Goal: Check status: Check status

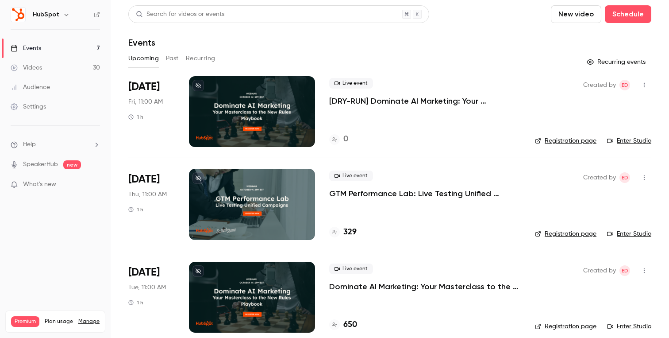
click at [171, 60] on button "Past" at bounding box center [172, 58] width 13 height 14
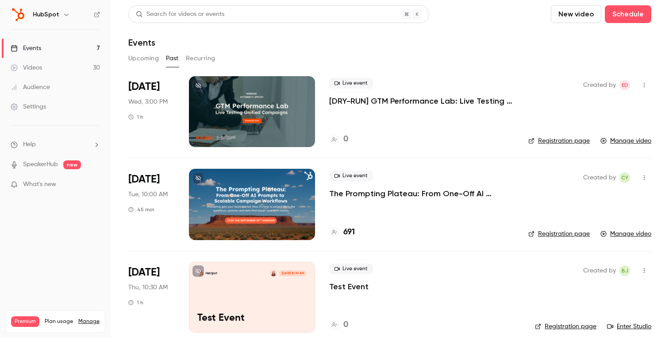
click at [144, 54] on button "Upcoming" at bounding box center [143, 58] width 31 height 14
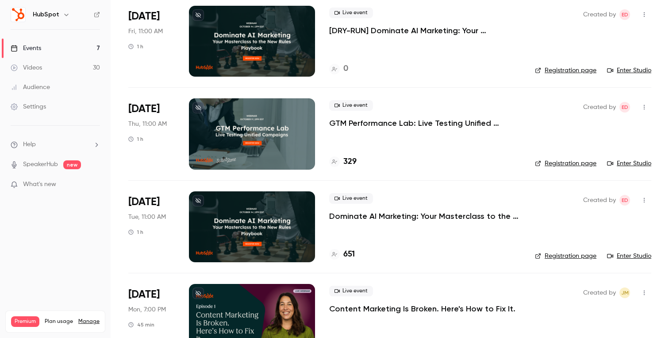
scroll to position [89, 0]
